Goal: Task Accomplishment & Management: Complete application form

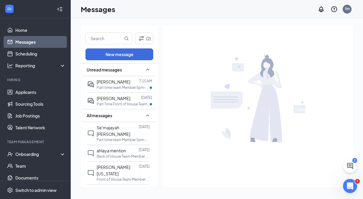
click at [124, 100] on span "[PERSON_NAME]" at bounding box center [114, 98] width 34 height 5
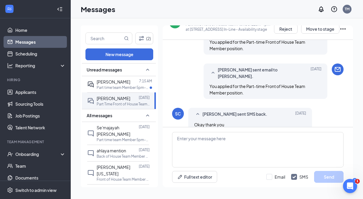
scroll to position [750, 0]
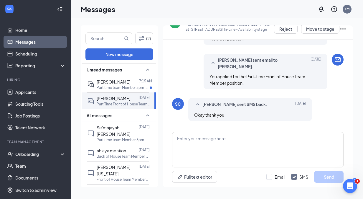
click at [114, 73] on div "Unread messages" at bounding box center [119, 69] width 74 height 13
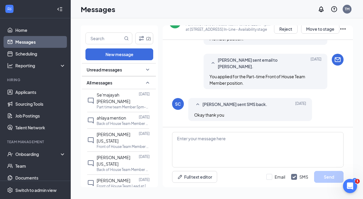
click at [114, 67] on span "Unread messages" at bounding box center [104, 70] width 35 height 6
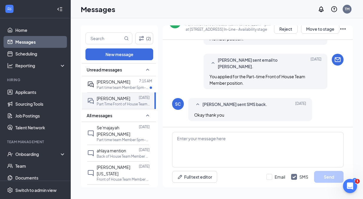
click at [111, 83] on span "[PERSON_NAME]" at bounding box center [114, 81] width 34 height 5
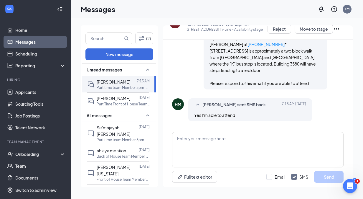
scroll to position [635, 0]
click at [119, 106] on p "Part Time Front of House Team Member 11am-4pm at [STREET_ADDRESS] In-Line" at bounding box center [123, 103] width 53 height 5
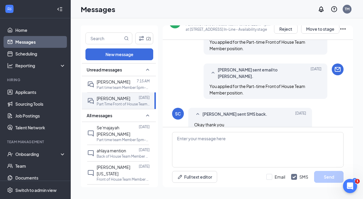
scroll to position [750, 0]
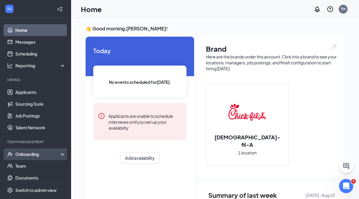
click at [29, 152] on div "Onboarding" at bounding box center [37, 154] width 45 height 6
click at [28, 165] on link "Overview" at bounding box center [40, 166] width 50 height 12
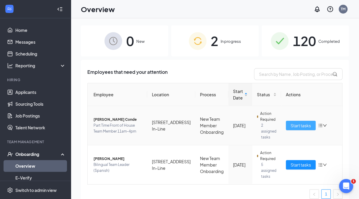
click at [294, 126] on span "Start tasks" at bounding box center [301, 125] width 20 height 6
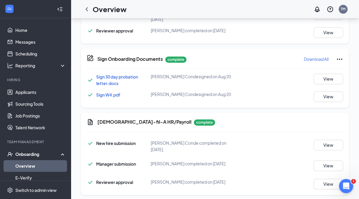
scroll to position [94, 0]
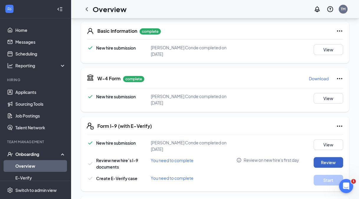
click at [326, 157] on button "Review" at bounding box center [328, 162] width 29 height 11
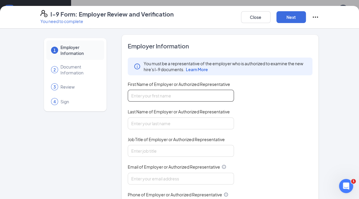
click at [191, 90] on input "First Name of Employer or Authorized Representative" at bounding box center [181, 96] width 106 height 12
type input "[PERSON_NAME]"
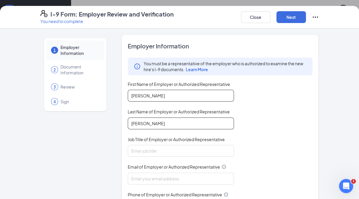
type input "[PERSON_NAME]"
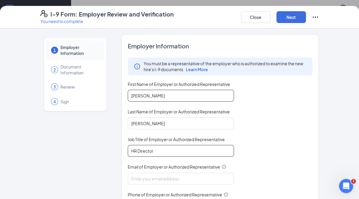
type input "HR Director"
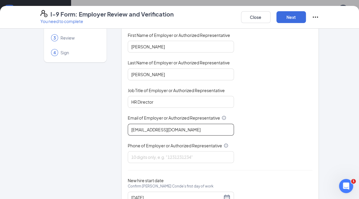
scroll to position [50, 0]
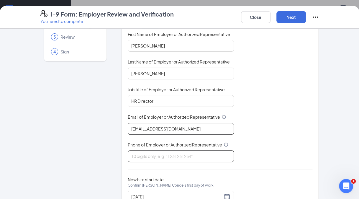
type input "[EMAIL_ADDRESS][DOMAIN_NAME]"
click at [134, 155] on input "Phone of Employer or Authorized Representative" at bounding box center [181, 156] width 106 height 12
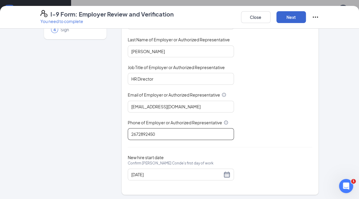
type input "2672892450"
click at [296, 16] on button "Next" at bounding box center [290, 17] width 29 height 12
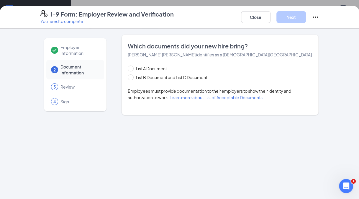
scroll to position [0, 0]
click at [141, 76] on span "List B Document and List C Document" at bounding box center [172, 77] width 76 height 6
click at [132, 76] on input "List B Document and List C Document" at bounding box center [130, 76] width 4 height 4
radio input "true"
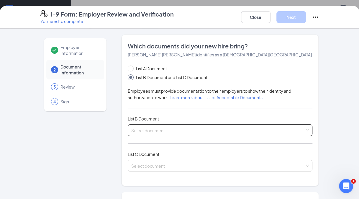
click at [153, 132] on input "search" at bounding box center [218, 128] width 174 height 9
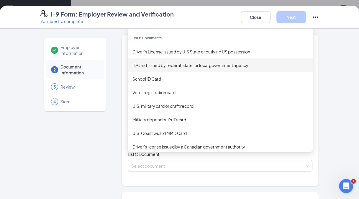
click at [158, 65] on div "ID Card issued by federal, state, or local government agency" at bounding box center [219, 65] width 175 height 6
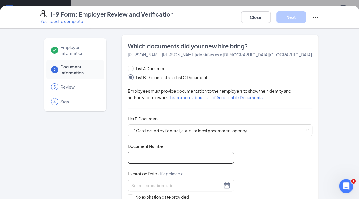
click at [140, 152] on input "Document Number" at bounding box center [181, 158] width 106 height 12
type input "33493391"
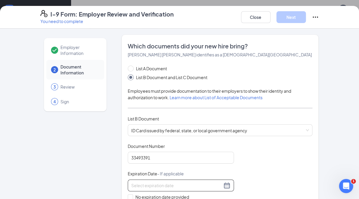
click at [165, 184] on input at bounding box center [176, 185] width 91 height 6
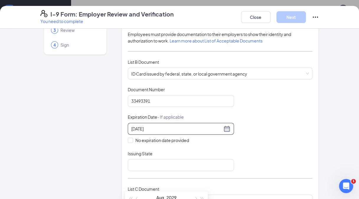
scroll to position [58, 0]
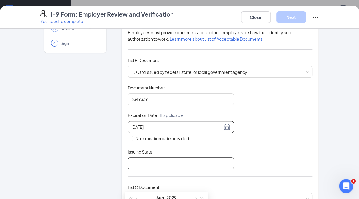
type input "[DATE]"
click at [146, 159] on input "Issuing State" at bounding box center [181, 163] width 106 height 12
click at [173, 125] on input at bounding box center [176, 127] width 91 height 6
type input "[DATE]"
click at [162, 163] on input "Issuing State" at bounding box center [181, 163] width 106 height 12
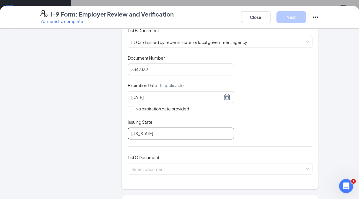
scroll to position [104, 0]
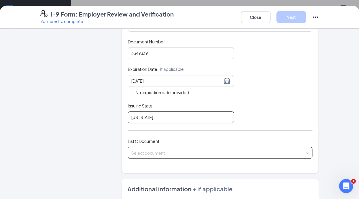
type input "[US_STATE]"
click at [135, 152] on input "search" at bounding box center [218, 151] width 174 height 9
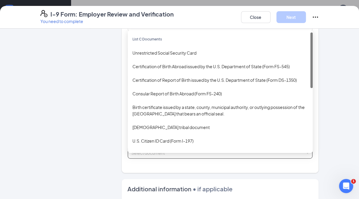
click at [139, 55] on div "Unrestricted Social Security Card" at bounding box center [220, 53] width 185 height 14
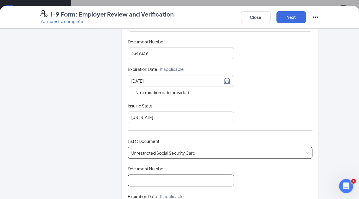
click at [157, 180] on input "Document Number" at bounding box center [181, 180] width 106 height 12
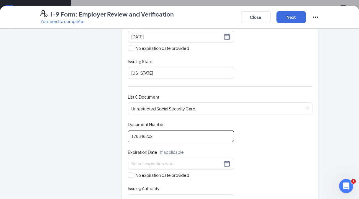
scroll to position [187, 0]
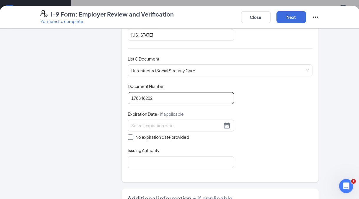
type input "178848202"
click at [128, 134] on input "No expiration date provided" at bounding box center [130, 136] width 4 height 4
checkbox input "true"
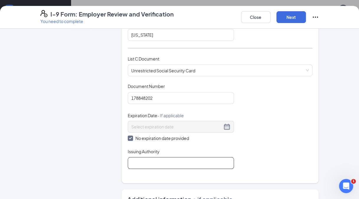
click at [162, 163] on input "Issuing Authority" at bounding box center [181, 163] width 106 height 12
type input "Social Security Administration"
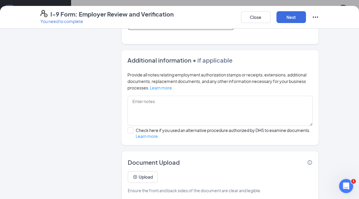
scroll to position [331, 0]
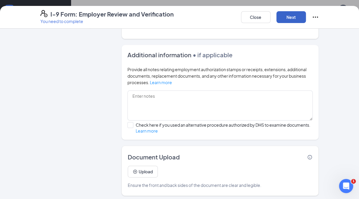
click at [289, 15] on button "Next" at bounding box center [290, 17] width 29 height 12
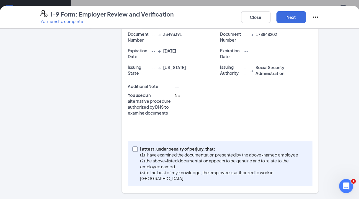
click at [132, 149] on input "I attest, under penalty of [PERSON_NAME], that: (1) I have examined the documen…" at bounding box center [134, 148] width 4 height 4
checkbox input "true"
click at [298, 18] on button "Next" at bounding box center [290, 17] width 29 height 12
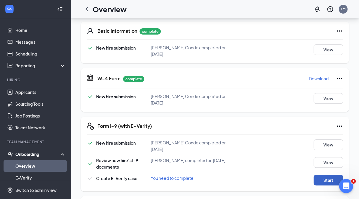
click at [329, 176] on button "Start" at bounding box center [328, 180] width 29 height 11
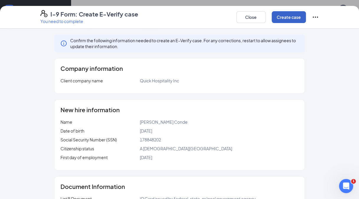
click at [299, 20] on button "Create case" at bounding box center [289, 17] width 34 height 12
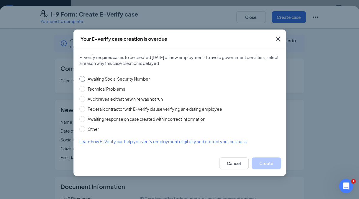
click at [82, 77] on input "Awaiting Social Security Number" at bounding box center [82, 79] width 6 height 6
radio input "true"
click at [272, 161] on button "Create" at bounding box center [266, 163] width 29 height 12
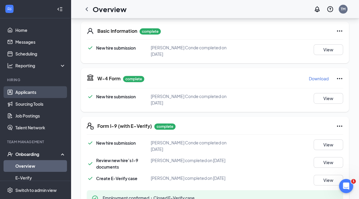
click at [33, 94] on link "Applicants" at bounding box center [40, 92] width 50 height 12
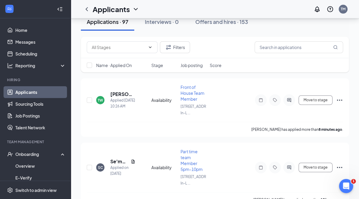
scroll to position [70, 0]
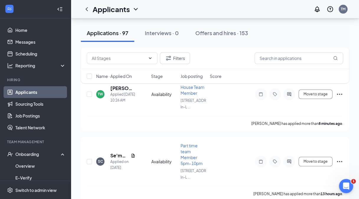
click at [119, 88] on div "Filters Name · Applied On Stage Job posting Score" at bounding box center [215, 68] width 268 height 42
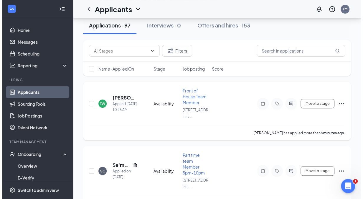
scroll to position [50, 0]
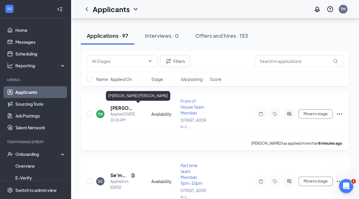
click at [119, 107] on h5 "[PERSON_NAME] [PERSON_NAME]" at bounding box center [122, 108] width 25 height 6
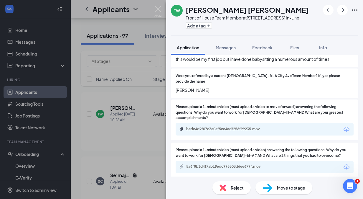
scroll to position [306, 0]
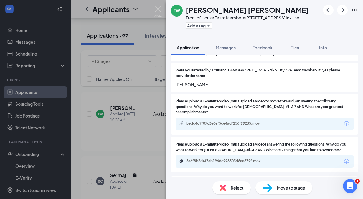
click at [225, 190] on img at bounding box center [223, 187] width 6 height 6
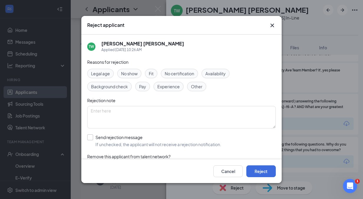
click at [101, 140] on input "Send rejection message If unchecked, the applicant will not receive a rejection…" at bounding box center [154, 140] width 134 height 13
checkbox input "true"
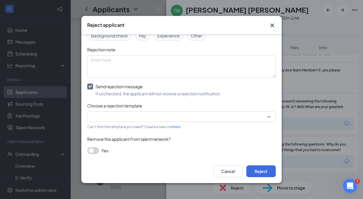
click at [161, 120] on input "search" at bounding box center [180, 116] width 178 height 10
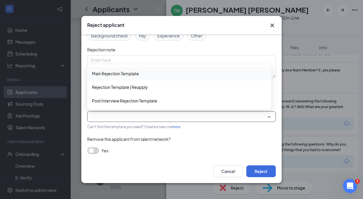
click at [132, 72] on span "Main Rejection Template" at bounding box center [115, 73] width 47 height 6
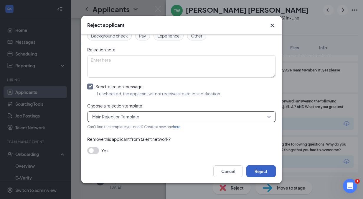
click at [260, 167] on button "Reject" at bounding box center [261, 171] width 29 height 12
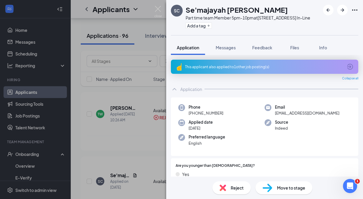
click at [347, 66] on icon "ArrowCircle" at bounding box center [350, 66] width 7 height 7
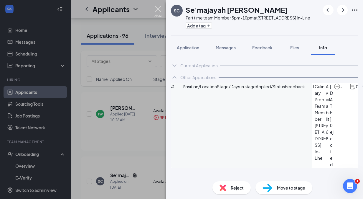
click at [158, 10] on img at bounding box center [158, 12] width 7 height 12
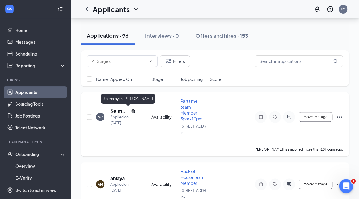
click at [120, 108] on h5 "Se'majayah [PERSON_NAME]" at bounding box center [119, 111] width 18 height 6
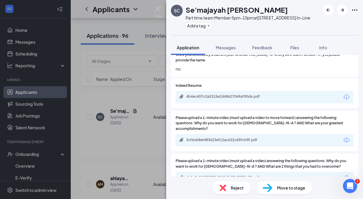
scroll to position [340, 0]
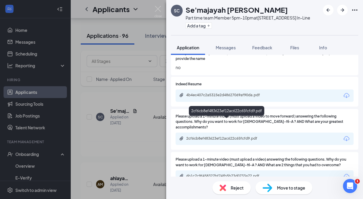
click at [225, 136] on div "2cf6cb8ef483623ef12ac622c65fcfd9.pdf" at bounding box center [227, 138] width 83 height 5
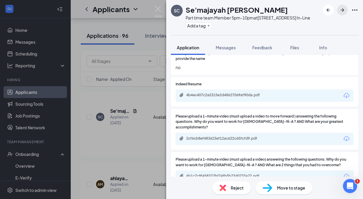
click at [343, 9] on icon "ArrowRight" at bounding box center [342, 9] width 7 height 7
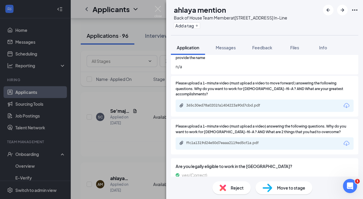
scroll to position [451, 0]
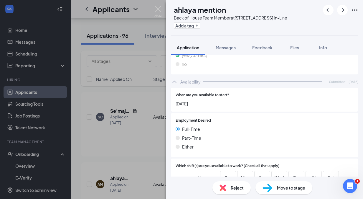
click at [224, 186] on img at bounding box center [223, 187] width 6 height 6
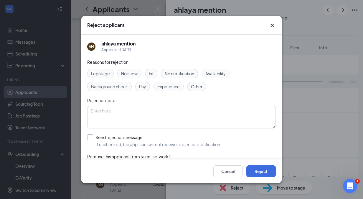
click at [111, 141] on input "Send rejection message If unchecked, the applicant will not receive a rejection…" at bounding box center [154, 140] width 134 height 13
checkbox input "true"
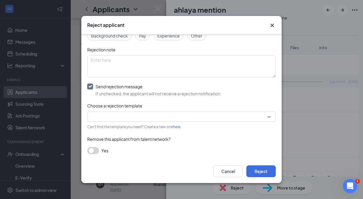
click at [255, 163] on div "Cancel Reject" at bounding box center [181, 171] width 201 height 24
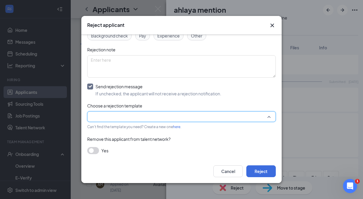
click at [237, 116] on input "search" at bounding box center [180, 116] width 178 height 10
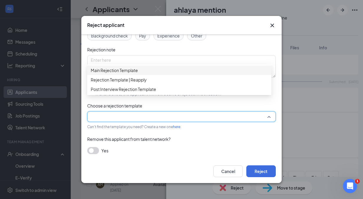
click at [174, 71] on span "Main Rejection Template" at bounding box center [179, 70] width 177 height 6
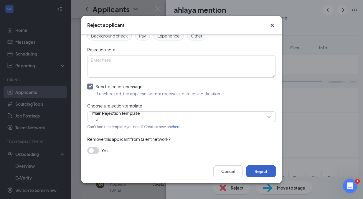
click at [261, 173] on button "Reject" at bounding box center [261, 171] width 29 height 12
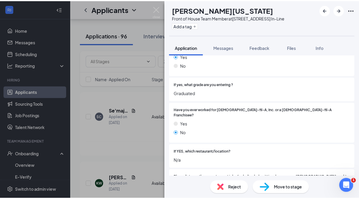
scroll to position [197, 0]
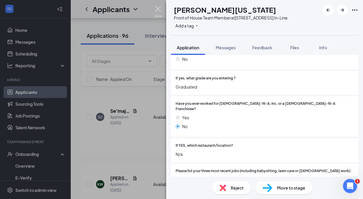
click at [157, 12] on img at bounding box center [158, 12] width 7 height 12
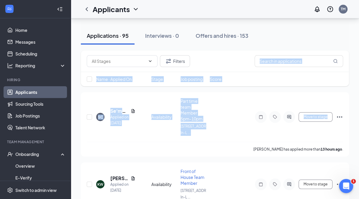
drag, startPoint x: 358, startPoint y: 57, endPoint x: 353, endPoint y: 101, distance: 43.6
drag, startPoint x: 353, startPoint y: 101, endPoint x: 312, endPoint y: 91, distance: 42.7
click at [312, 91] on div "Filters Name · Applied On Stage Job posting Score" at bounding box center [215, 71] width 268 height 42
click at [347, 92] on div "SC Se'majayah [PERSON_NAME] Applied on [DATE] Availability Part time team Membe…" at bounding box center [215, 124] width 268 height 64
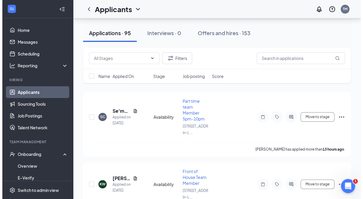
scroll to position [129, 0]
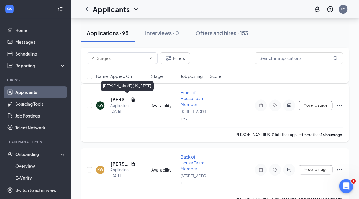
click at [118, 98] on h5 "[PERSON_NAME][US_STATE]" at bounding box center [119, 99] width 18 height 6
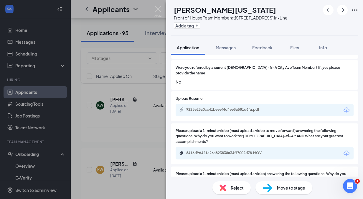
scroll to position [340, 0]
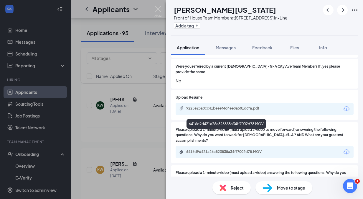
click at [231, 149] on div "6416d9d421a26a823838a34ff7002d78.MOV" at bounding box center [227, 151] width 83 height 5
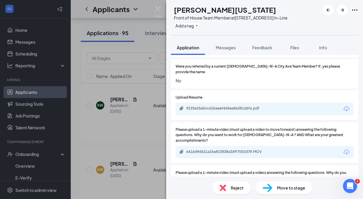
click at [224, 184] on div "Reject" at bounding box center [232, 187] width 38 height 13
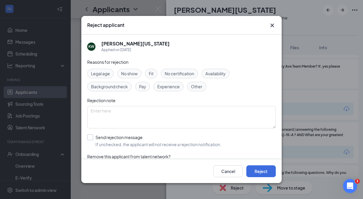
click at [116, 137] on input "Send rejection message If unchecked, the applicant will not receive a rejection…" at bounding box center [154, 140] width 134 height 13
checkbox input "true"
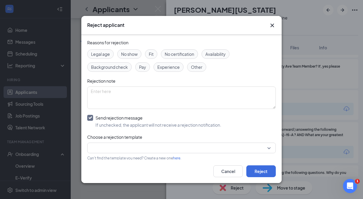
scroll to position [51, 0]
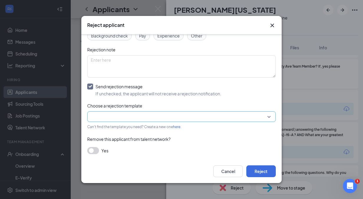
click at [126, 116] on input "search" at bounding box center [180, 116] width 178 height 10
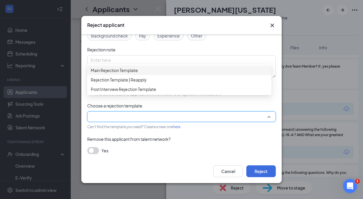
click at [123, 73] on span "Main Rejection Template" at bounding box center [114, 70] width 47 height 6
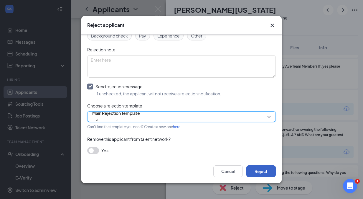
click at [264, 173] on button "Reject" at bounding box center [261, 171] width 29 height 12
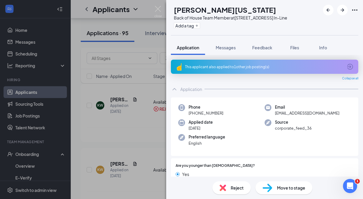
click at [230, 190] on div "Reject" at bounding box center [232, 187] width 38 height 13
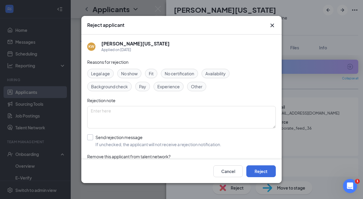
click at [106, 144] on input "Send rejection message If unchecked, the applicant will not receive a rejection…" at bounding box center [154, 140] width 134 height 13
checkbox input "true"
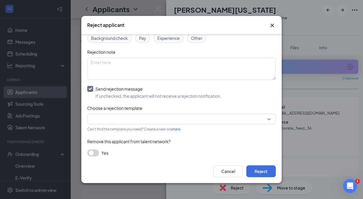
scroll to position [51, 0]
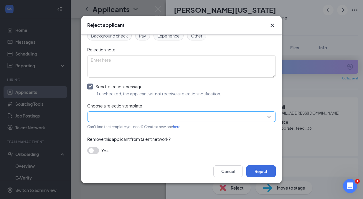
click at [181, 114] on input "search" at bounding box center [180, 116] width 178 height 10
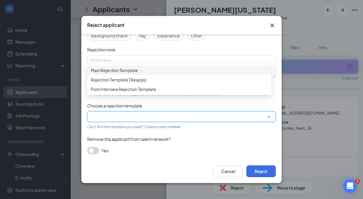
click at [125, 73] on span "Main Rejection Template" at bounding box center [114, 70] width 47 height 6
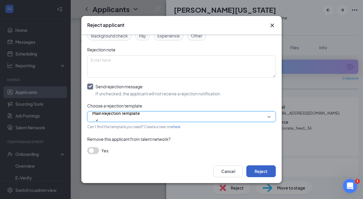
click at [264, 171] on button "Reject" at bounding box center [261, 171] width 29 height 12
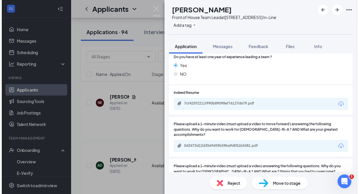
scroll to position [300, 0]
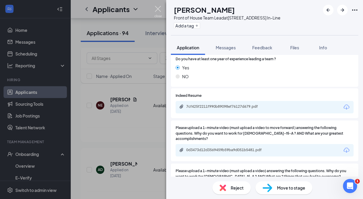
click at [157, 9] on img at bounding box center [158, 12] width 7 height 12
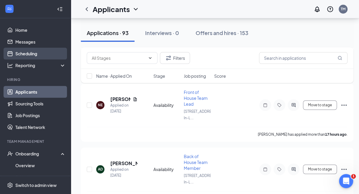
click at [27, 48] on link "Scheduling" at bounding box center [40, 54] width 50 height 12
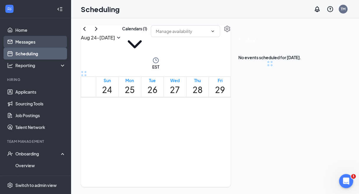
click at [26, 46] on link "Messages" at bounding box center [40, 42] width 50 height 12
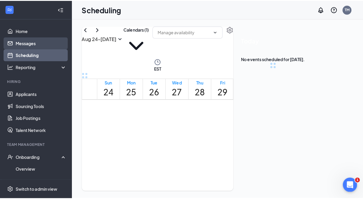
scroll to position [290, 0]
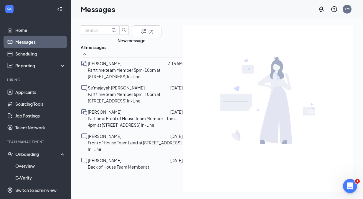
click at [115, 157] on span "[PERSON_NAME]" at bounding box center [105, 159] width 34 height 5
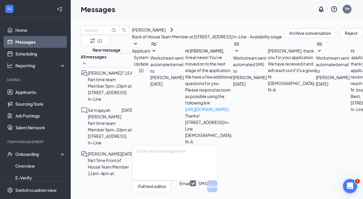
scroll to position [17, 0]
click at [30, 93] on link "Applicants" at bounding box center [40, 92] width 50 height 12
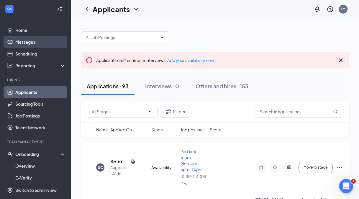
click at [26, 44] on link "Messages" at bounding box center [40, 42] width 50 height 12
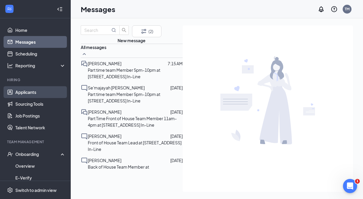
click at [41, 90] on link "Applicants" at bounding box center [40, 92] width 50 height 12
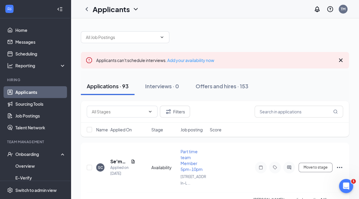
click at [41, 90] on link "Applicants" at bounding box center [40, 92] width 50 height 12
click at [24, 34] on link "Home" at bounding box center [40, 30] width 50 height 12
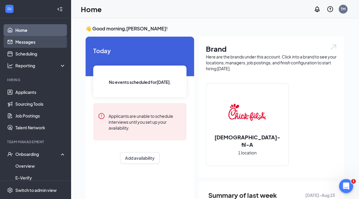
click at [24, 40] on link "Messages" at bounding box center [40, 42] width 50 height 12
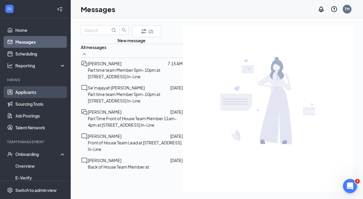
click at [21, 94] on link "Applicants" at bounding box center [40, 92] width 50 height 12
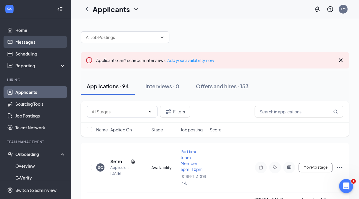
click at [33, 46] on link "Messages" at bounding box center [40, 42] width 50 height 12
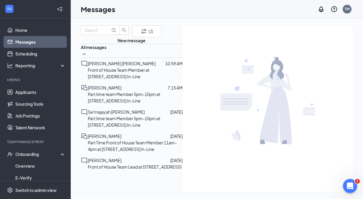
click at [231, 102] on img at bounding box center [268, 100] width 95 height 88
click at [121, 104] on p "Part time team Member 5pm-10pm at [STREET_ADDRESS] In-Line" at bounding box center [135, 97] width 95 height 13
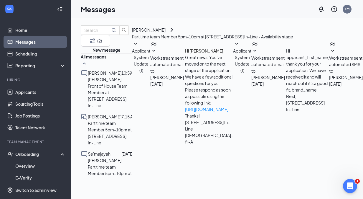
scroll to position [635, 0]
click at [107, 82] on span "[PERSON_NAME] [PERSON_NAME]" at bounding box center [105, 76] width 34 height 12
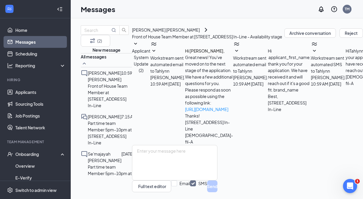
scroll to position [17, 0]
click at [25, 33] on link "Home" at bounding box center [40, 30] width 50 height 12
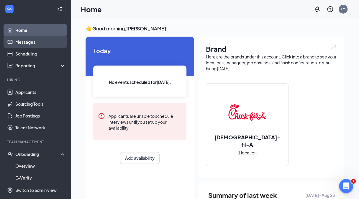
click at [36, 42] on link "Messages" at bounding box center [40, 42] width 50 height 12
